Goal: Register for event/course

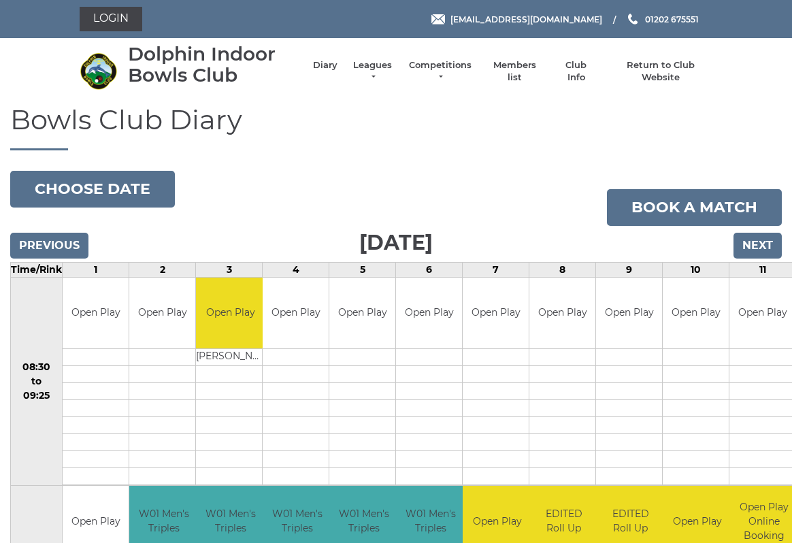
scroll to position [3, 0]
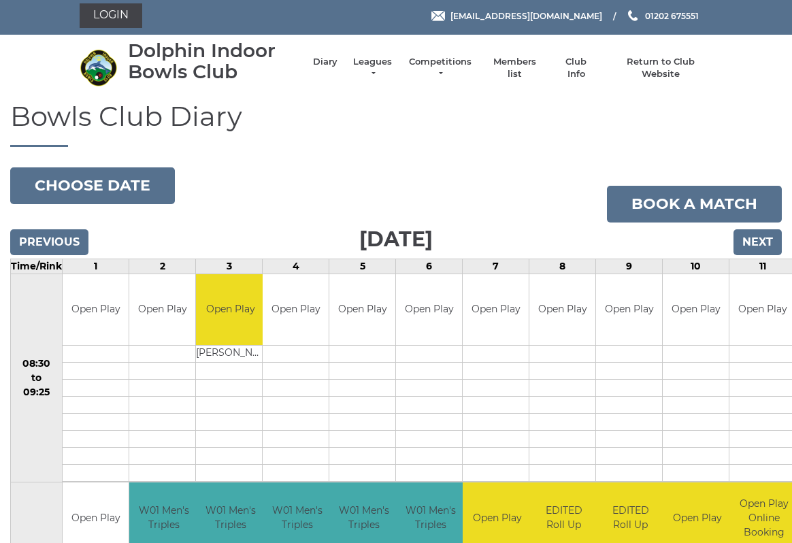
click at [116, 190] on button "Choose date" at bounding box center [92, 185] width 165 height 37
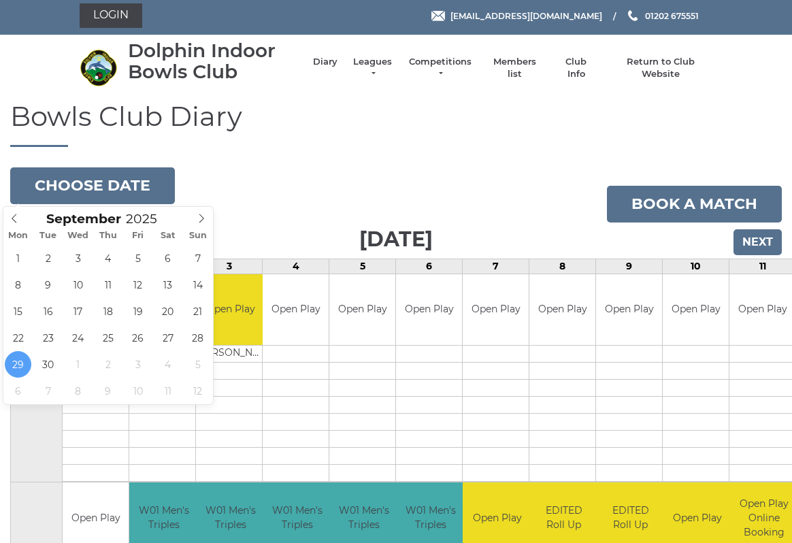
click at [204, 224] on span at bounding box center [201, 216] width 22 height 19
type input "2025-10-06"
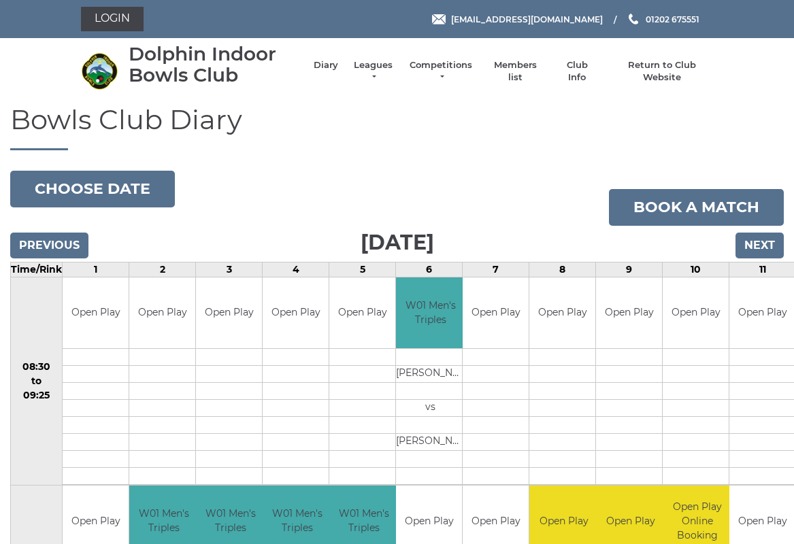
click at [129, 188] on button "Choose date" at bounding box center [92, 189] width 165 height 37
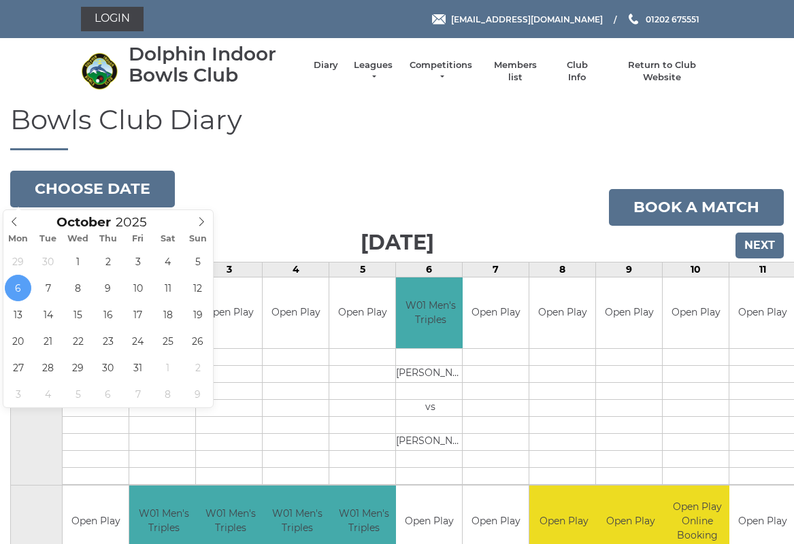
type input "2025-10-07"
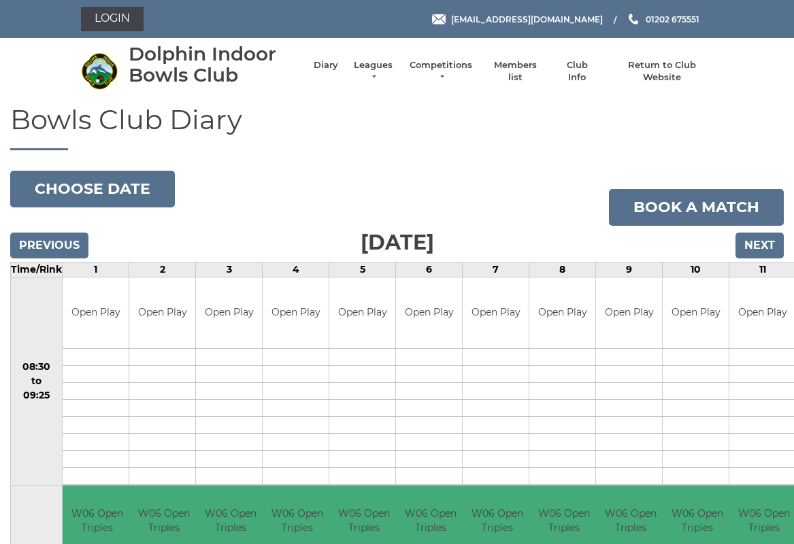
click at [126, 192] on button "Choose date" at bounding box center [92, 189] width 165 height 37
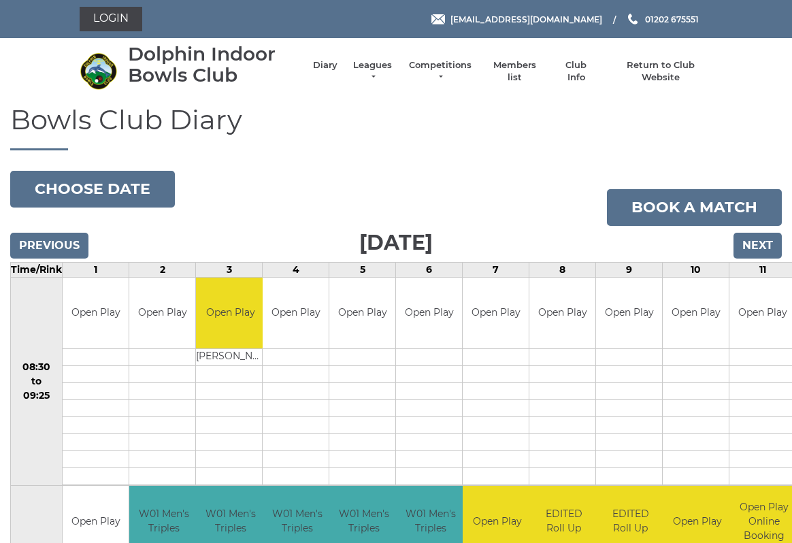
scroll to position [3, 0]
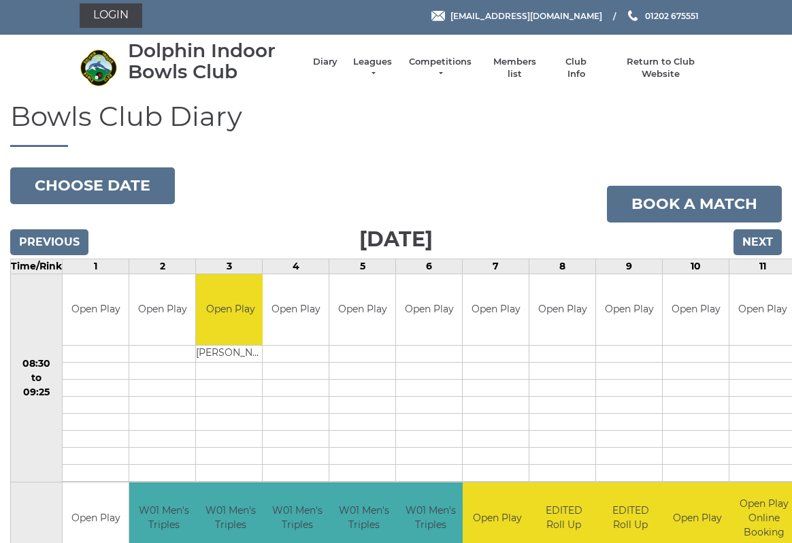
click at [443, 71] on link "Competitions" at bounding box center [439, 68] width 65 height 24
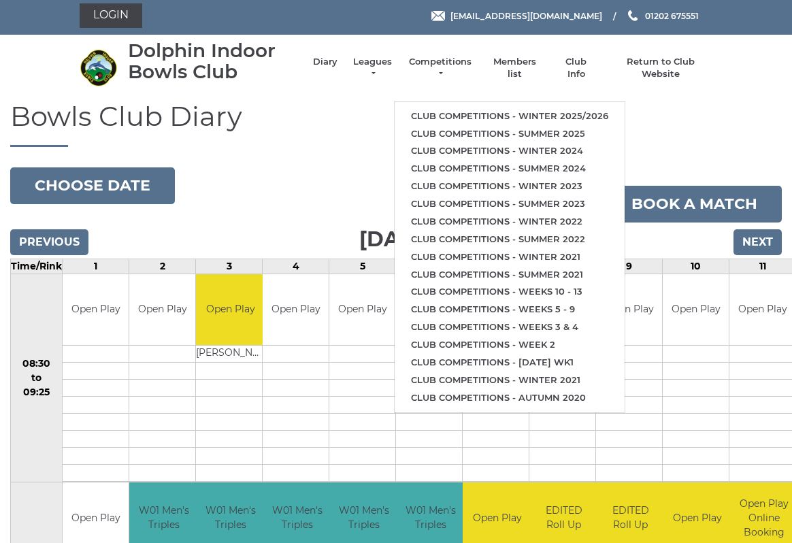
click at [515, 111] on link "Club competitions - Winter 2025/2026" at bounding box center [509, 116] width 230 height 18
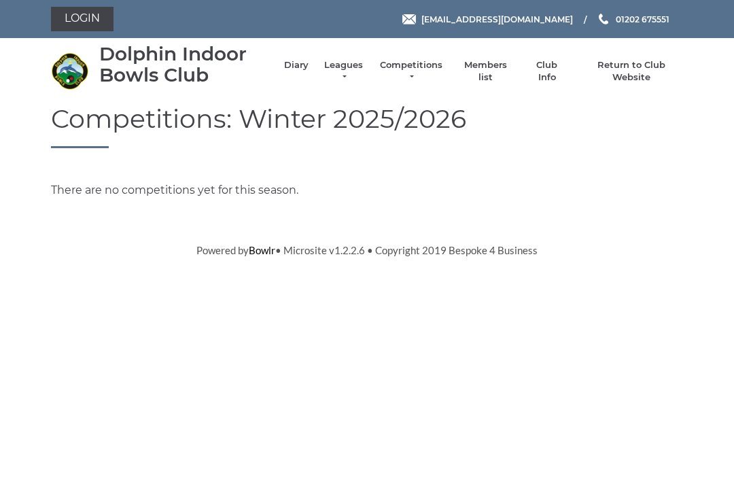
click at [423, 75] on link "Competitions" at bounding box center [411, 71] width 65 height 24
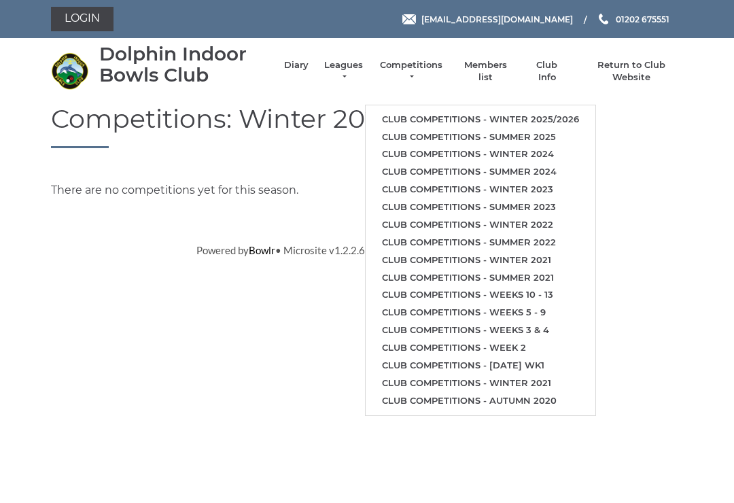
click at [350, 75] on link "Leagues" at bounding box center [343, 71] width 43 height 24
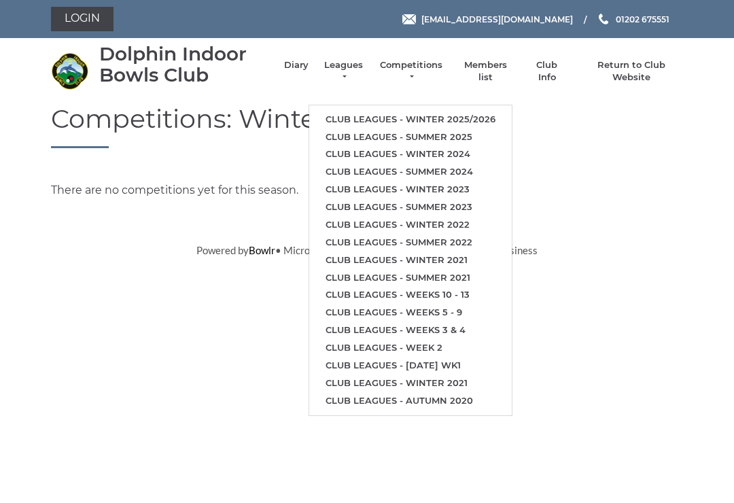
click at [405, 114] on link "Club leagues - Winter 2025/2026" at bounding box center [410, 120] width 203 height 18
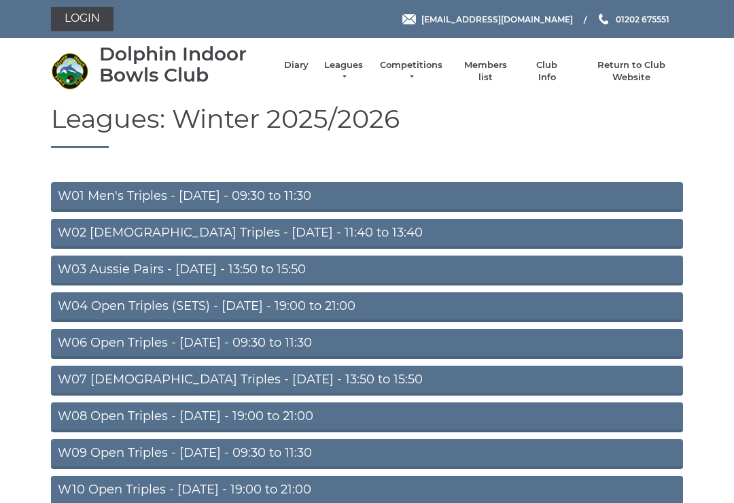
click at [238, 350] on link "W06 Open Triples - [DATE] - 09:30 to 11:30" at bounding box center [367, 344] width 632 height 30
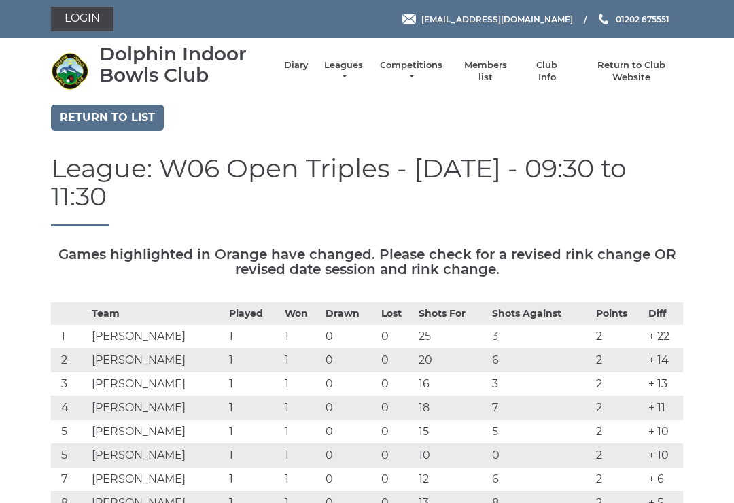
click at [350, 75] on link "Leagues" at bounding box center [343, 71] width 43 height 24
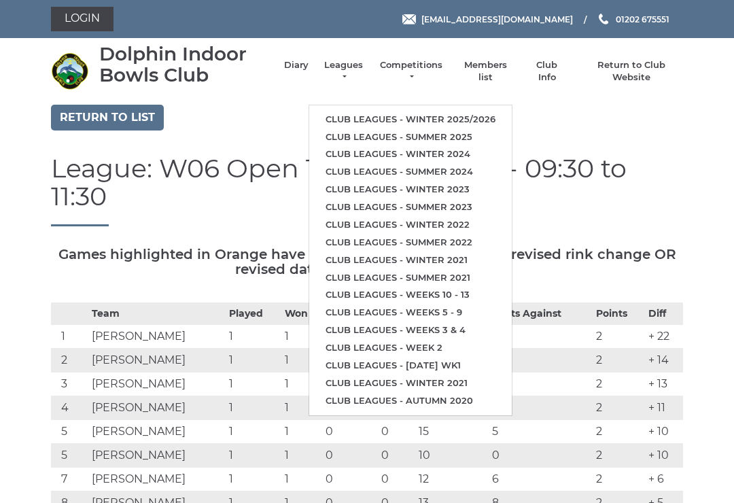
click at [434, 150] on link "Club leagues - Winter 2024" at bounding box center [410, 155] width 203 height 18
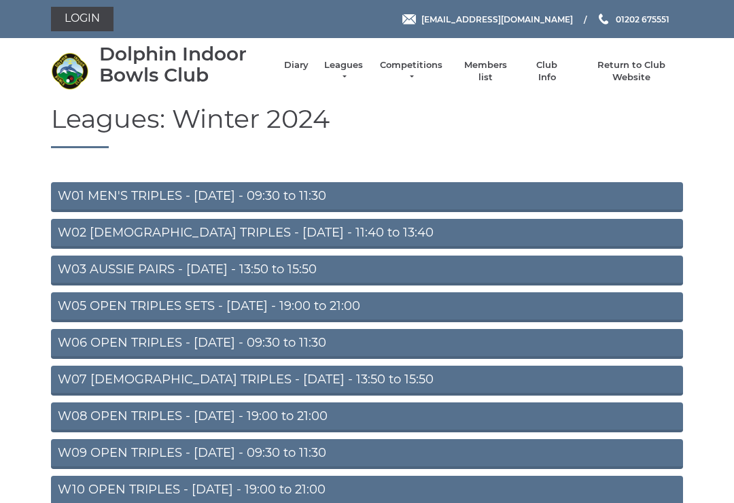
click at [290, 347] on link "W06 OPEN TRIPLES - [DATE] - 09:30 to 11:30" at bounding box center [367, 344] width 632 height 30
